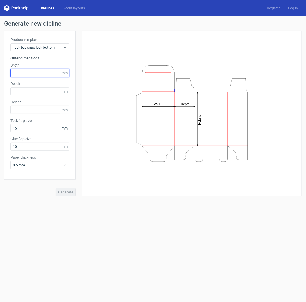
drag, startPoint x: 19, startPoint y: 70, endPoint x: 155, endPoint y: 222, distance: 203.7
click at [19, 70] on input "text" at bounding box center [39, 73] width 59 height 8
type input "330"
click at [148, 101] on icon "Height Depth Width" at bounding box center [192, 113] width 154 height 102
drag, startPoint x: 19, startPoint y: 70, endPoint x: 4, endPoint y: 71, distance: 15.6
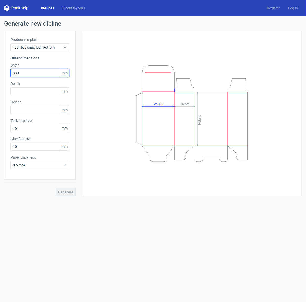
click at [4, 71] on div "Product template Tuck top snap lock bottom Outer dimensions Width 330 mm Depth …" at bounding box center [40, 105] width 72 height 149
type input "200"
type input "300"
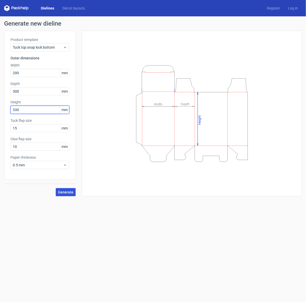
type input "330"
click at [63, 193] on span "Generate" at bounding box center [65, 192] width 15 height 4
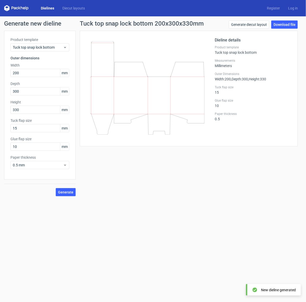
click at [134, 154] on div "Tuck top snap lock bottom 200x300x330mm Generate diecut layout Download file Di…" at bounding box center [189, 108] width 226 height 176
drag, startPoint x: 119, startPoint y: 151, endPoint x: 116, endPoint y: 152, distance: 3.7
click at [119, 151] on div "Tuck top snap lock bottom 200x300x330mm Generate diecut layout Download file Di…" at bounding box center [189, 108] width 226 height 176
click at [129, 18] on div "Generate new dieline Product template Tuck top snap lock bottom Outer dimension…" at bounding box center [153, 108] width 306 height 184
click at [210, 187] on div "Tuck top snap lock bottom 200x300x330mm Generate diecut layout Download file Di…" at bounding box center [189, 108] width 226 height 176
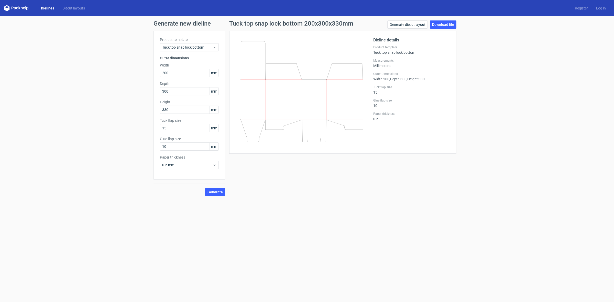
click at [280, 167] on div "Tuck top snap lock bottom 200x300x330mm Generate diecut layout Download file Di…" at bounding box center [342, 108] width 235 height 176
click at [210, 162] on div "0.5 mm" at bounding box center [189, 165] width 59 height 8
click at [247, 182] on div "Tuck top snap lock bottom 200x300x330mm Generate diecut layout Download file Di…" at bounding box center [342, 108] width 235 height 176
click at [190, 45] on span "Tuck top snap lock bottom" at bounding box center [187, 47] width 50 height 5
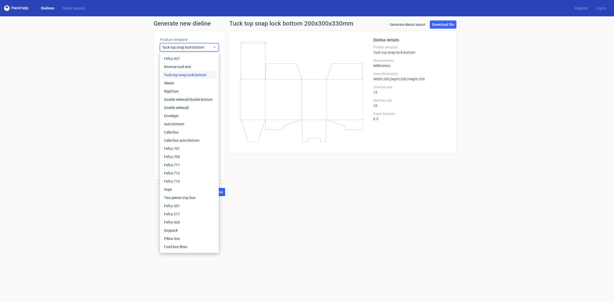
click at [187, 73] on div "Tuck top snap lock bottom" at bounding box center [189, 75] width 55 height 8
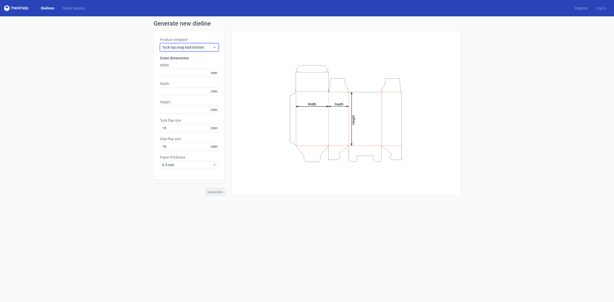
click at [195, 50] on div "Tuck top snap lock bottom" at bounding box center [189, 47] width 59 height 8
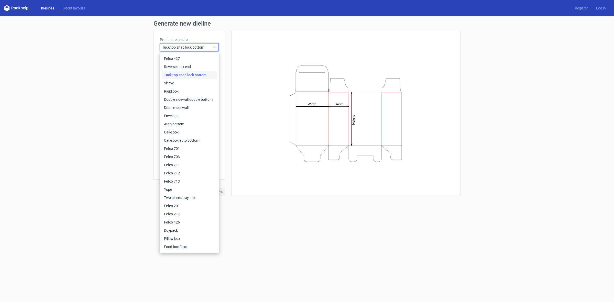
click at [192, 74] on div "Tuck top snap lock bottom" at bounding box center [189, 75] width 55 height 8
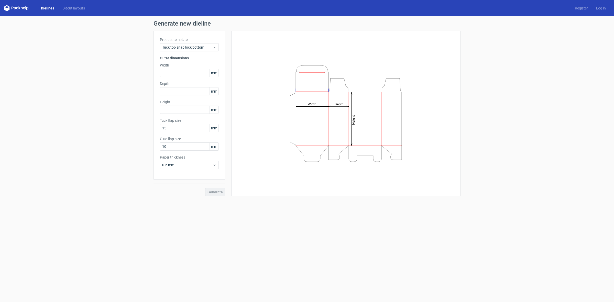
click at [280, 82] on icon "Height Depth Width" at bounding box center [346, 113] width 154 height 102
click at [306, 65] on icon "Height Depth Width" at bounding box center [346, 113] width 154 height 102
click at [174, 79] on div "Product template Tuck top snap lock bottom Outer dimensions Width mm Depth mm H…" at bounding box center [190, 105] width 72 height 149
click at [174, 71] on input "text" at bounding box center [189, 73] width 59 height 8
click at [265, 105] on div "Height Depth Width" at bounding box center [346, 113] width 216 height 153
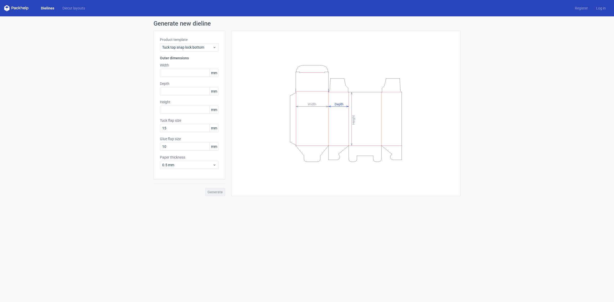
click at [306, 121] on icon "Height Depth Width" at bounding box center [346, 113] width 154 height 102
click at [306, 117] on icon "Height Depth Width" at bounding box center [346, 113] width 154 height 102
click at [306, 33] on div "Height Depth Width" at bounding box center [345, 114] width 229 height 166
click at [175, 91] on input "text" at bounding box center [189, 91] width 59 height 8
click at [168, 72] on input "text" at bounding box center [189, 73] width 59 height 8
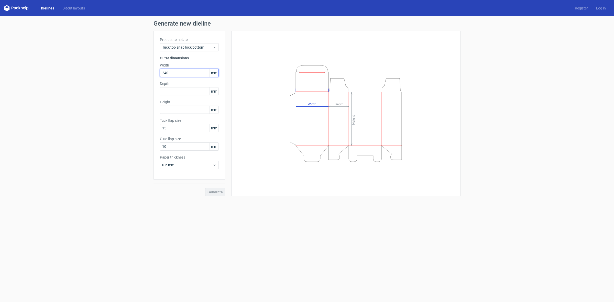
type input "240"
click at [172, 96] on div "Product template Tuck top snap lock bottom Outer dimensions Width 240 mm Depth …" at bounding box center [190, 105] width 72 height 149
click at [172, 114] on div "Product template Tuck top snap lock bottom Outer dimensions Width 240 mm Depth …" at bounding box center [190, 105] width 72 height 149
click at [171, 111] on input "text" at bounding box center [189, 110] width 59 height 8
click at [170, 109] on input "text" at bounding box center [189, 110] width 59 height 8
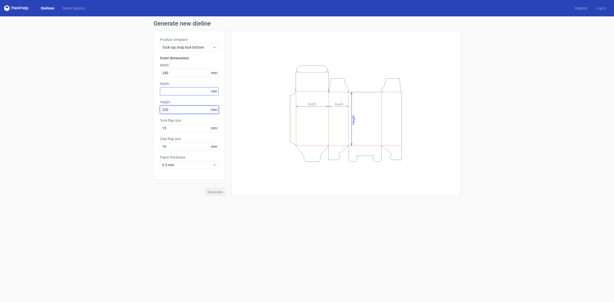
type input "220"
click at [166, 91] on input "text" at bounding box center [189, 91] width 59 height 8
type input "670"
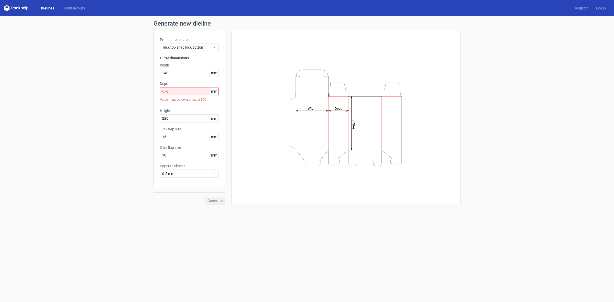
click at [270, 260] on form "Generate new dieline Product template Tuck top snap lock bottom Outer dimension…" at bounding box center [307, 159] width 614 height 286
click at [166, 92] on input "670" at bounding box center [189, 91] width 59 height 8
click at [209, 49] on span "Tuck top snap lock bottom" at bounding box center [187, 47] width 50 height 5
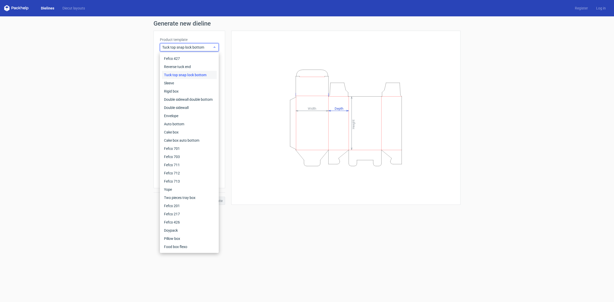
click at [209, 49] on span "Tuck top snap lock bottom" at bounding box center [187, 47] width 50 height 5
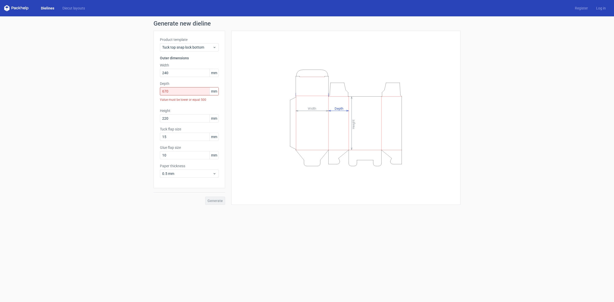
click at [216, 76] on span "mm" at bounding box center [214, 73] width 9 height 8
click at [215, 73] on span "mm" at bounding box center [214, 73] width 9 height 8
click at [215, 173] on icon at bounding box center [215, 174] width 4 height 4
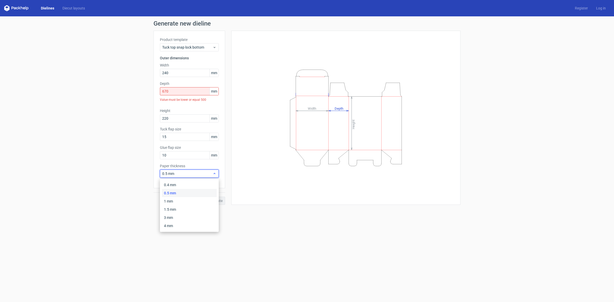
click at [215, 173] on icon at bounding box center [215, 174] width 4 height 4
click at [172, 90] on input "670" at bounding box center [189, 91] width 59 height 8
